Goal: Check status: Check status

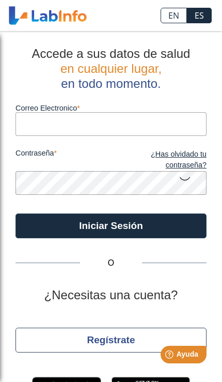
type input "[EMAIL_ADDRESS][DOMAIN_NAME]"
click at [111, 226] on button "Iniciar Sesión" at bounding box center [111, 226] width 191 height 25
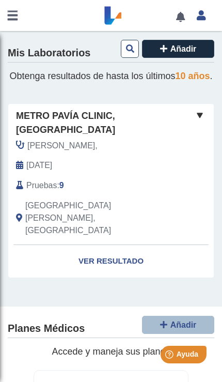
click at [198, 122] on span at bounding box center [200, 115] width 12 height 12
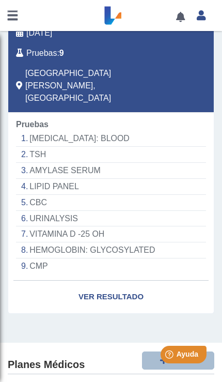
scroll to position [139, 0]
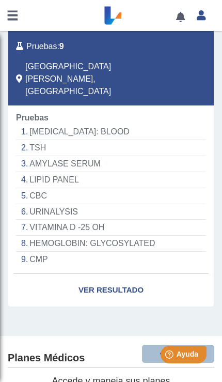
click at [79, 274] on link "Ver Resultado" at bounding box center [111, 290] width 206 height 33
click at [106, 274] on link "Ver Resultado" at bounding box center [111, 290] width 206 height 33
click at [122, 274] on link "Ver Resultado" at bounding box center [111, 290] width 206 height 33
click at [115, 274] on link "Ver Resultado" at bounding box center [111, 290] width 206 height 33
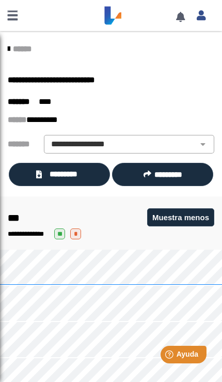
click at [62, 143] on select "**********" at bounding box center [129, 144] width 164 height 12
click at [16, 20] on link at bounding box center [12, 15] width 25 height 31
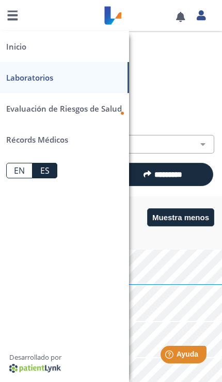
click at [17, 51] on link "Inicio" at bounding box center [64, 46] width 129 height 31
